Goal: Task Accomplishment & Management: Complete application form

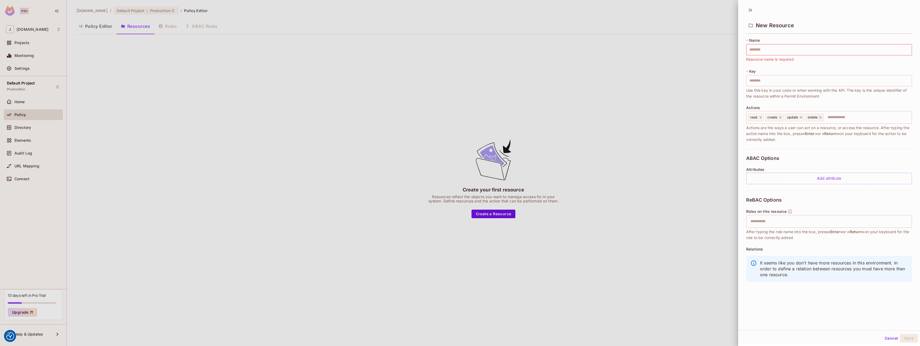
click at [23, 102] on div at bounding box center [460, 173] width 920 height 346
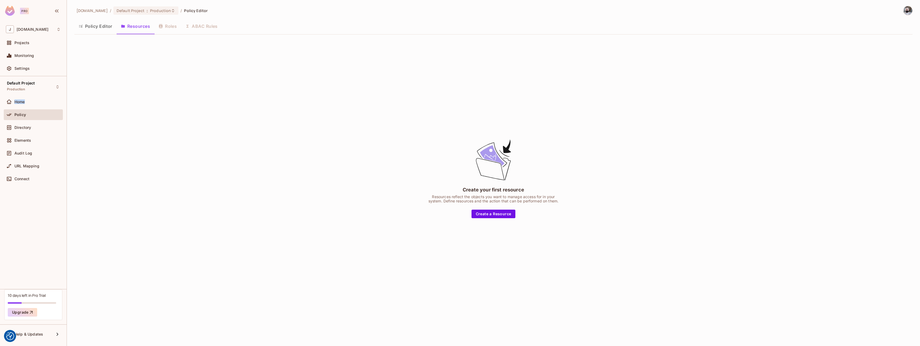
click at [23, 102] on span "Home" at bounding box center [19, 102] width 10 height 4
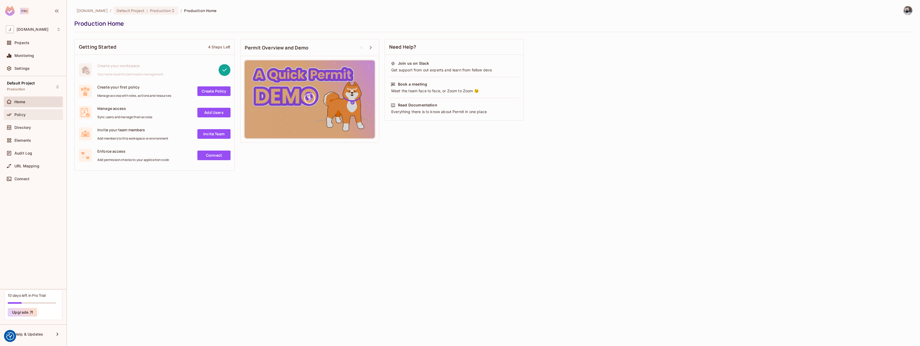
click at [25, 116] on span "Policy" at bounding box center [19, 115] width 11 height 4
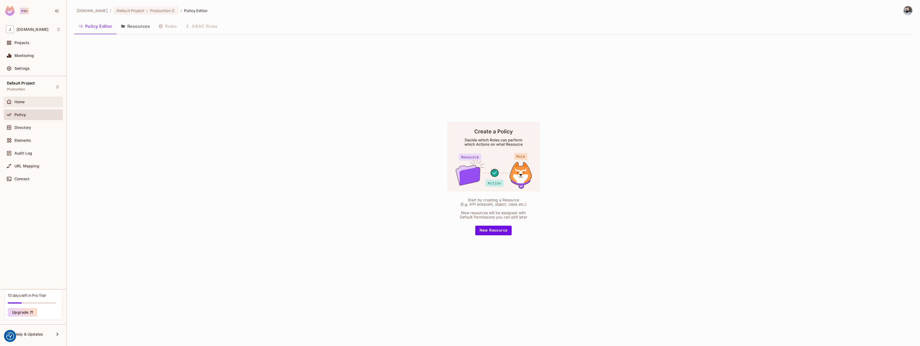
click at [24, 105] on div "Home" at bounding box center [33, 102] width 55 height 6
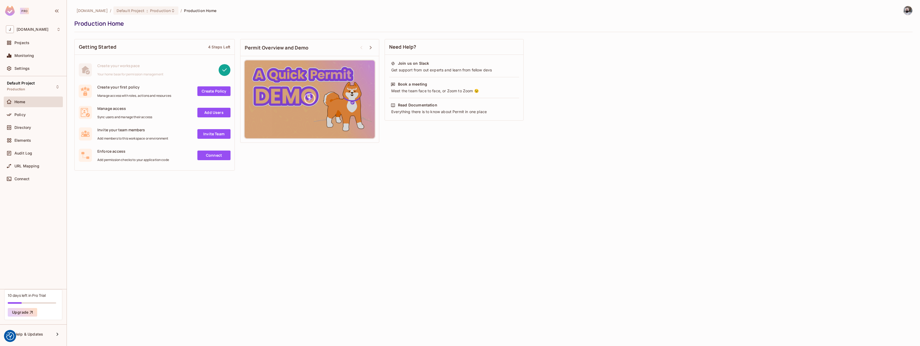
click at [38, 342] on div "Help & Updates" at bounding box center [33, 335] width 59 height 13
click at [38, 338] on div "Help & Updates" at bounding box center [33, 334] width 59 height 11
click at [97, 331] on li "Docs" at bounding box center [96, 334] width 51 height 12
click at [33, 86] on div "Default Project Production" at bounding box center [21, 87] width 28 height 12
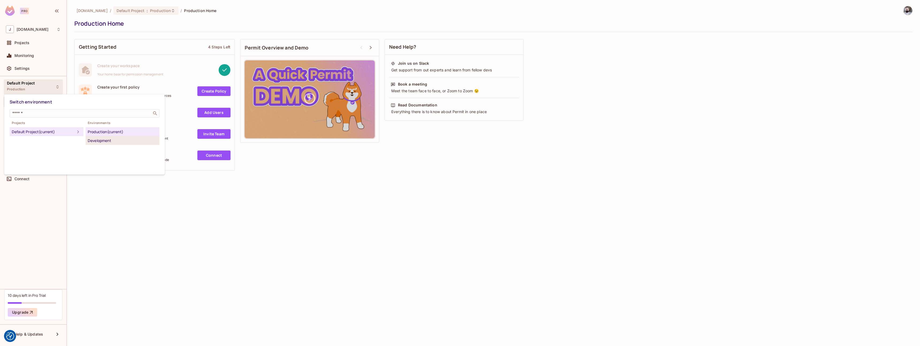
click at [89, 139] on div "Development" at bounding box center [123, 141] width 70 height 6
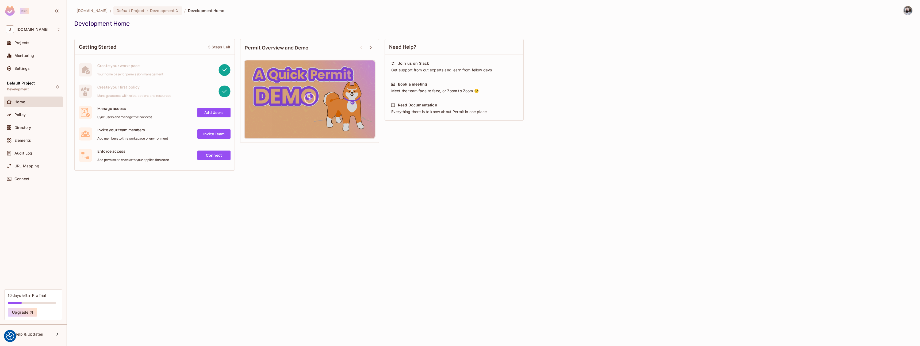
click at [213, 111] on link "Add Users" at bounding box center [213, 113] width 33 height 10
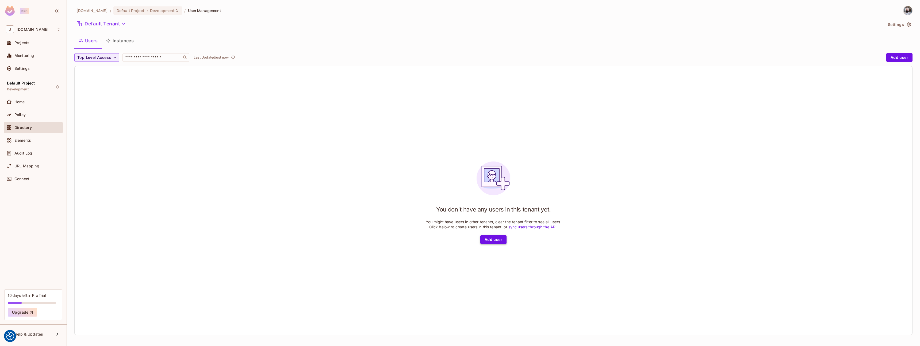
click at [491, 241] on button "Add user" at bounding box center [494, 239] width 26 height 9
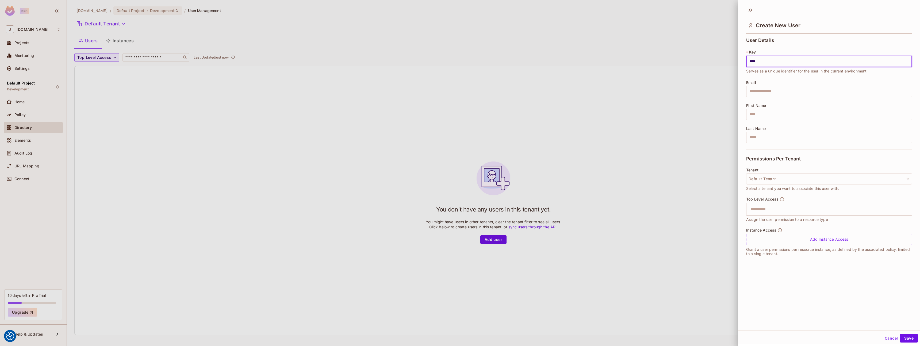
type input "****"
type input "**********"
click at [781, 117] on input "text" at bounding box center [829, 114] width 166 height 11
type input "***"
type input "*******"
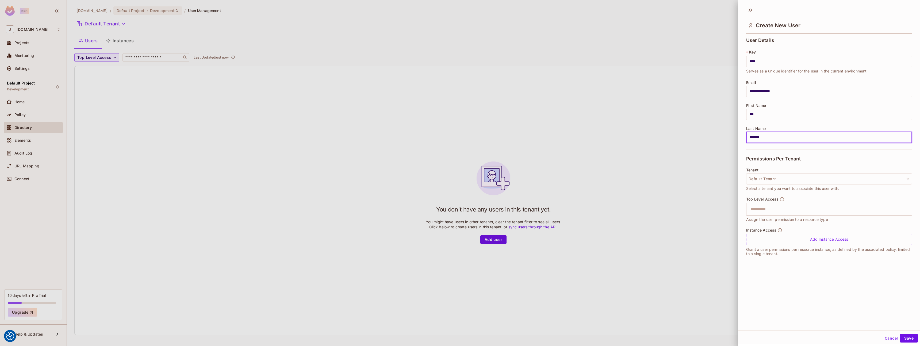
click at [820, 185] on div "Tenant Default Tenant Select a tenant you want to associate this user with." at bounding box center [829, 180] width 166 height 24
click at [814, 181] on button "Default Tenant" at bounding box center [829, 178] width 166 height 11
click at [767, 215] on span "Default Tenant" at bounding box center [774, 216] width 47 height 5
click at [797, 210] on input "text" at bounding box center [825, 209] width 154 height 11
click at [805, 221] on li "admin" at bounding box center [825, 223] width 158 height 10
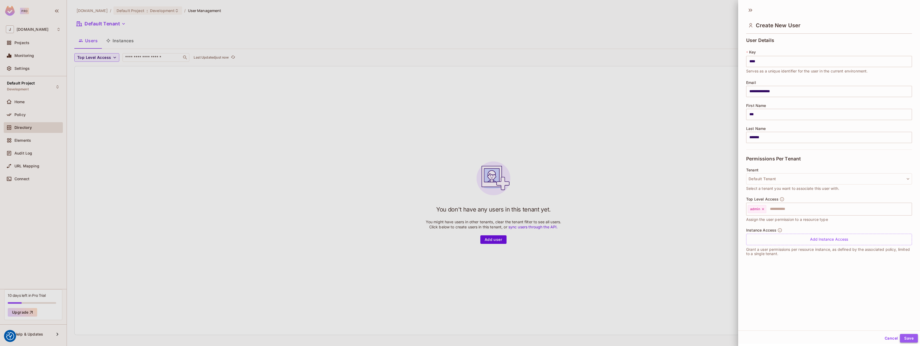
click at [913, 339] on button "Save" at bounding box center [909, 338] width 18 height 9
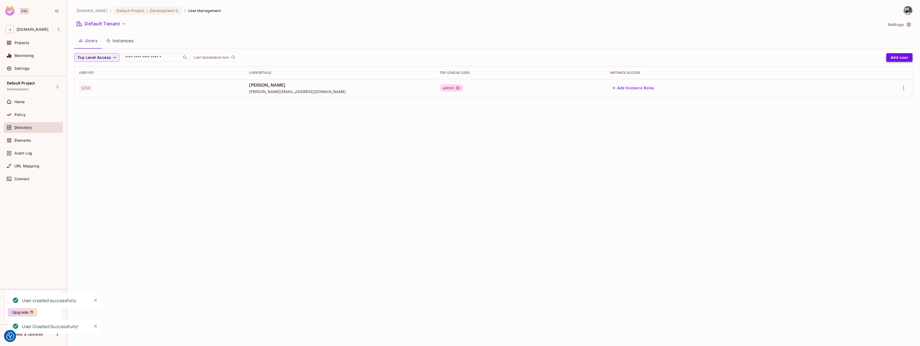
click at [891, 59] on button "Add user" at bounding box center [900, 57] width 26 height 9
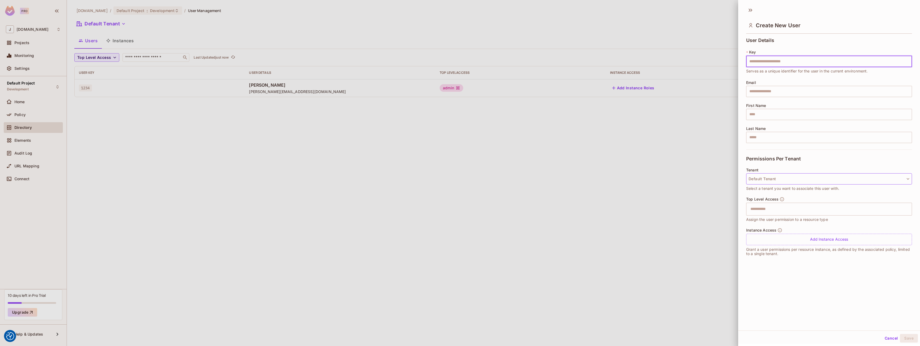
click at [773, 180] on button "Default Tenant" at bounding box center [829, 178] width 166 height 11
click at [615, 218] on div at bounding box center [460, 173] width 920 height 346
click at [797, 182] on button "Default Tenant" at bounding box center [829, 178] width 166 height 11
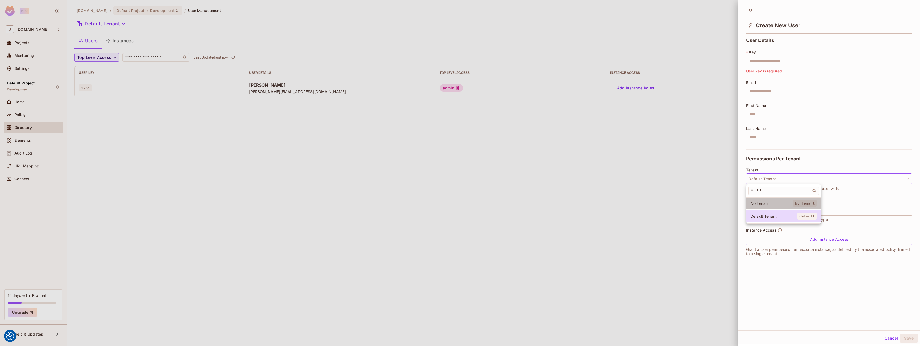
click at [784, 205] on span "No Tenant" at bounding box center [772, 203] width 43 height 5
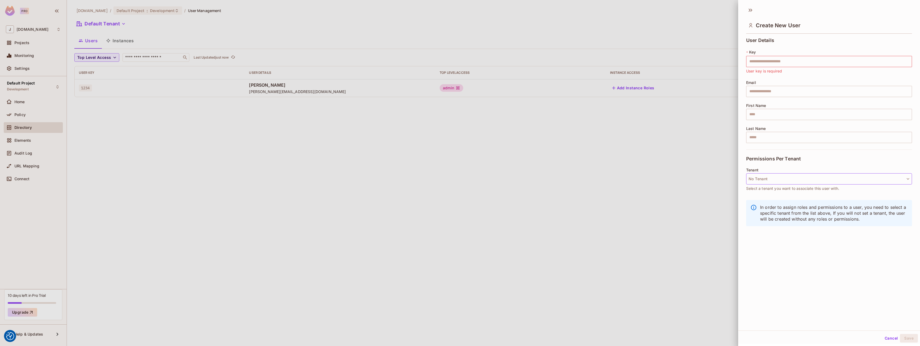
click at [791, 184] on button "No Tenant" at bounding box center [829, 178] width 166 height 11
click at [778, 218] on span "Default Tenant" at bounding box center [774, 216] width 47 height 5
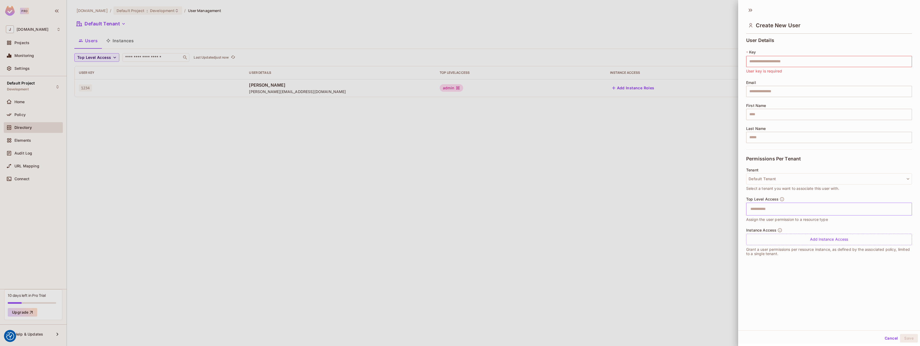
click at [799, 212] on input "text" at bounding box center [825, 209] width 154 height 11
click at [793, 235] on li "editor" at bounding box center [825, 232] width 158 height 10
click at [788, 212] on input "text" at bounding box center [834, 209] width 135 height 11
click at [780, 239] on li "viewer" at bounding box center [825, 242] width 158 height 10
click at [800, 243] on div "Add Instance Access" at bounding box center [829, 240] width 166 height 12
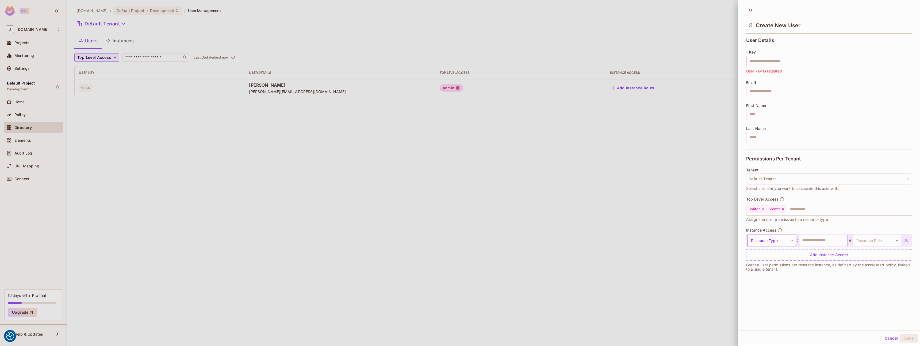
click at [817, 239] on input "text" at bounding box center [823, 240] width 49 height 11
click at [904, 240] on icon "button" at bounding box center [906, 240] width 5 height 5
click at [766, 58] on input "text" at bounding box center [829, 61] width 166 height 11
